Goal: Information Seeking & Learning: Learn about a topic

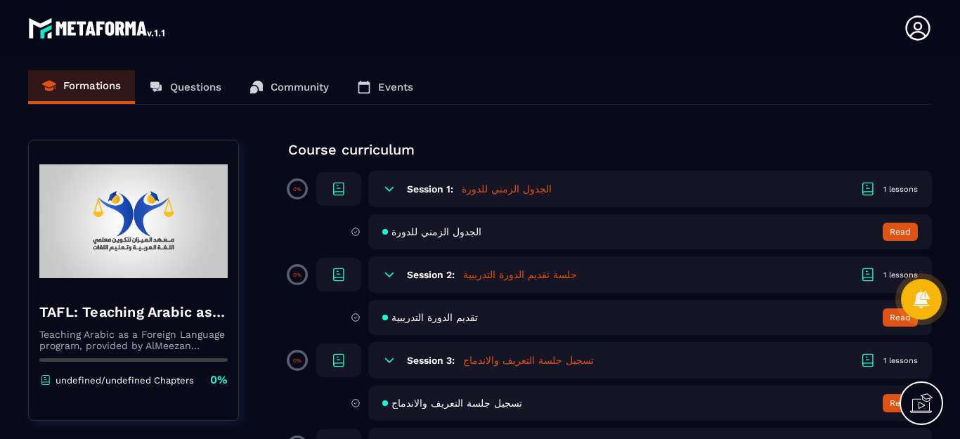
click at [501, 193] on h5 "الجدول الزمني للدورة" at bounding box center [507, 189] width 90 height 14
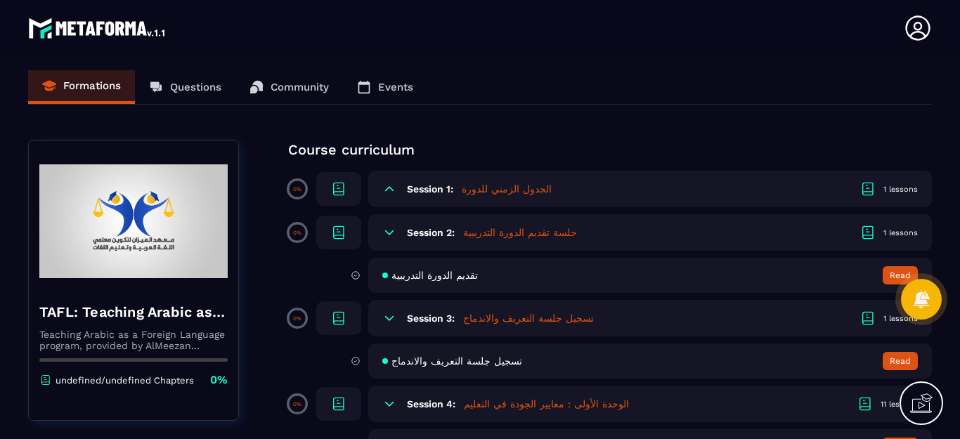
click at [486, 189] on h5 "الجدول الزمني للدورة" at bounding box center [507, 189] width 90 height 14
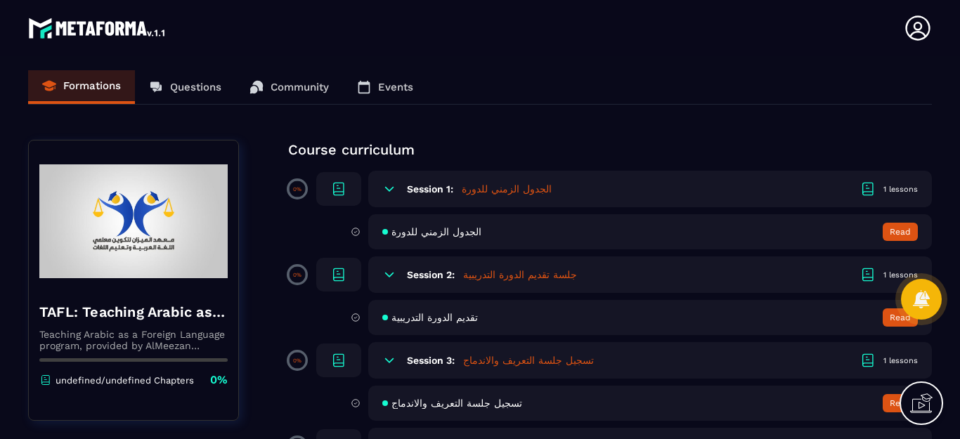
click at [889, 229] on button "Read" at bounding box center [900, 232] width 35 height 18
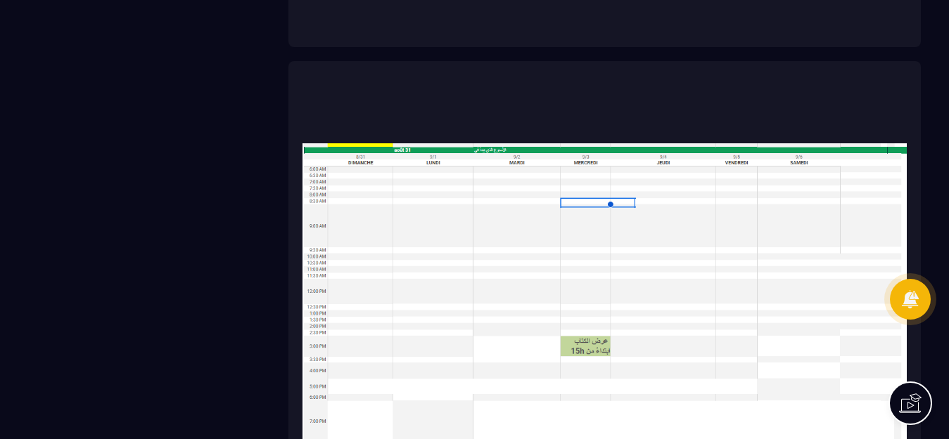
scroll to position [3023, 0]
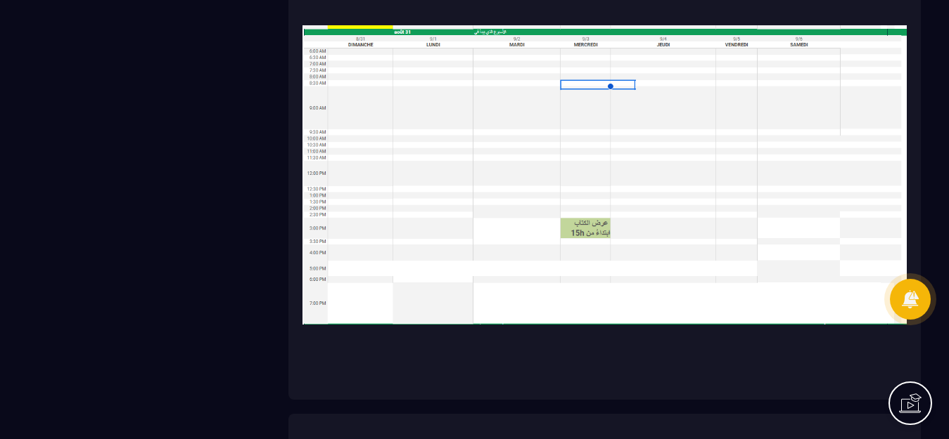
click at [465, 199] on img at bounding box center [604, 175] width 604 height 422
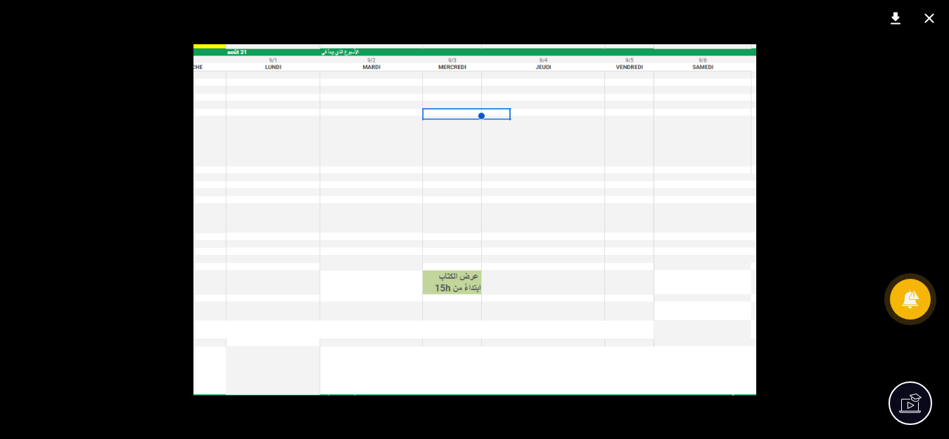
click at [790, 205] on div at bounding box center [474, 219] width 949 height 439
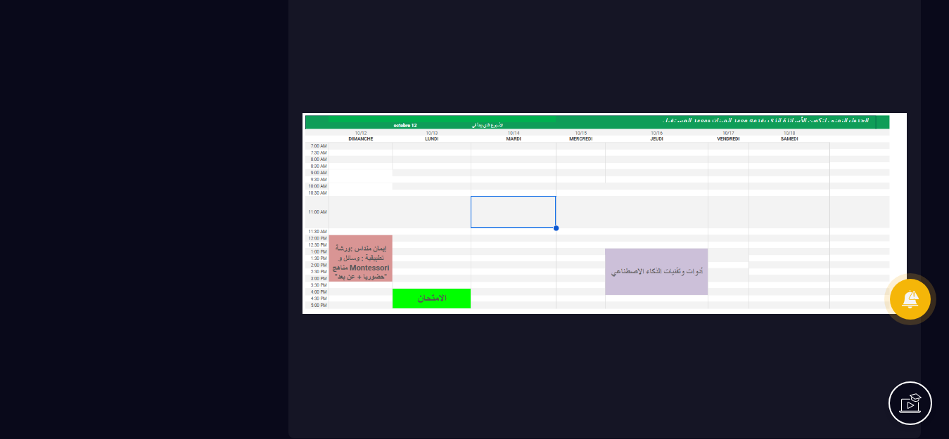
scroll to position [5836, 0]
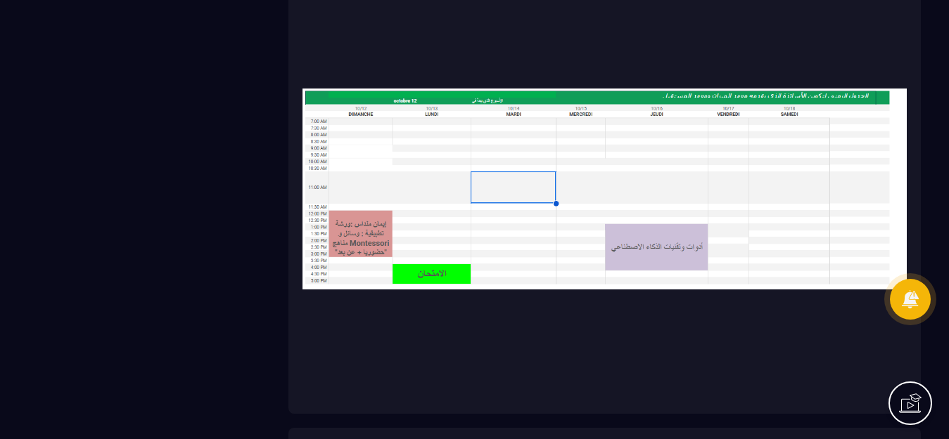
click at [533, 231] on img at bounding box center [604, 189] width 604 height 422
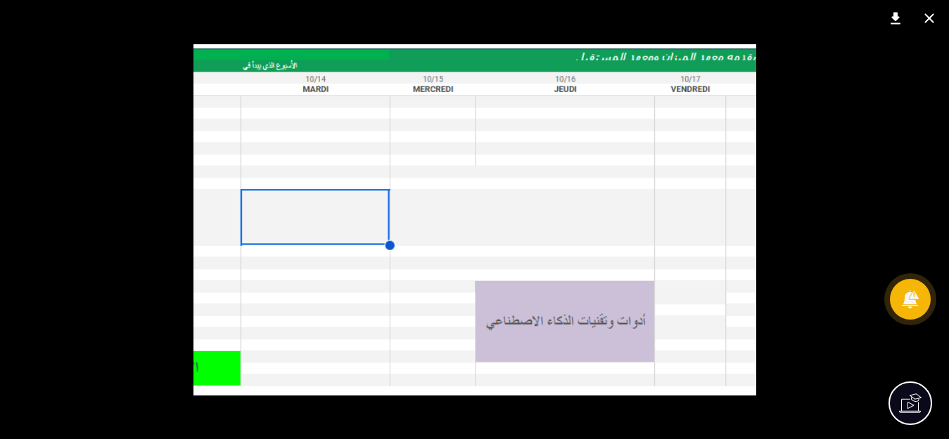
scroll to position [5695, 0]
click at [513, 250] on img at bounding box center [474, 220] width 563 height 352
click at [114, 88] on div at bounding box center [474, 219] width 949 height 439
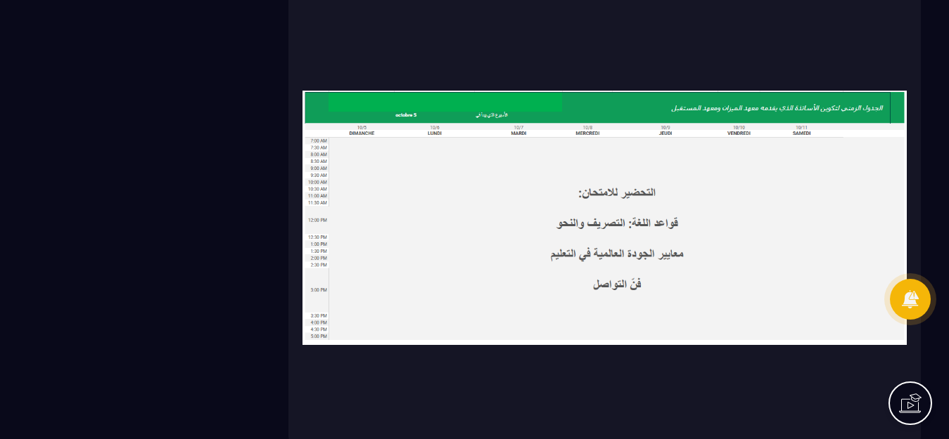
scroll to position [5311, 0]
